Goal: Check status

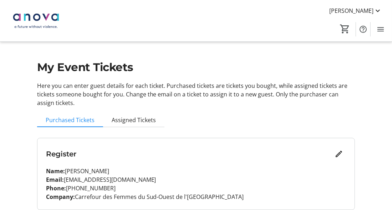
scroll to position [29, 0]
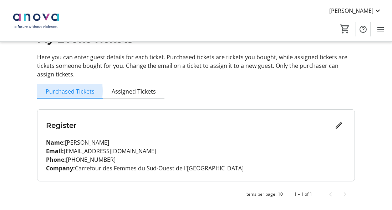
click at [64, 91] on span "Purchased Tickets" at bounding box center [70, 91] width 49 height 6
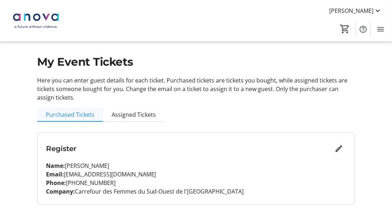
scroll to position [0, 0]
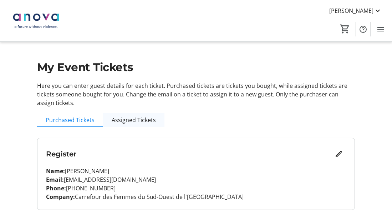
click at [129, 120] on span "Assigned Tickets" at bounding box center [134, 120] width 44 height 6
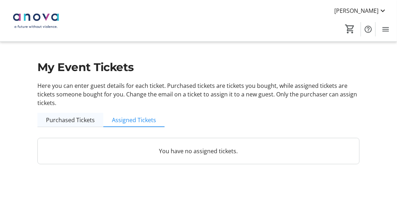
click at [55, 120] on span "Purchased Tickets" at bounding box center [70, 120] width 49 height 6
